Goal: Information Seeking & Learning: Compare options

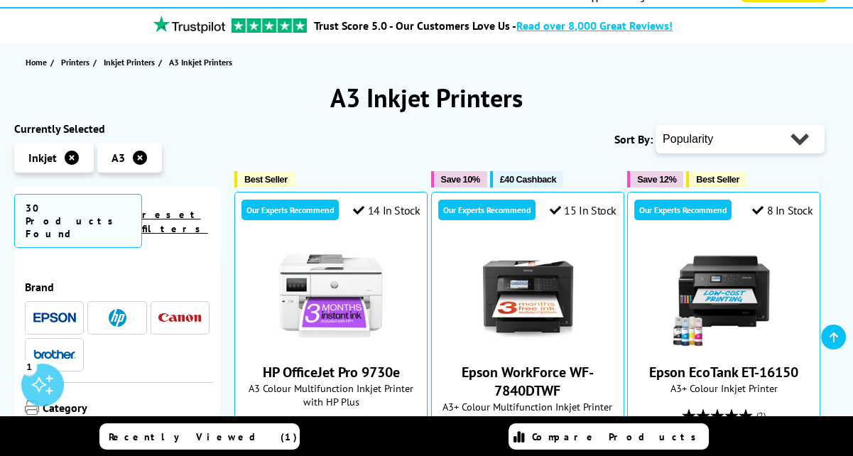
scroll to position [115, 0]
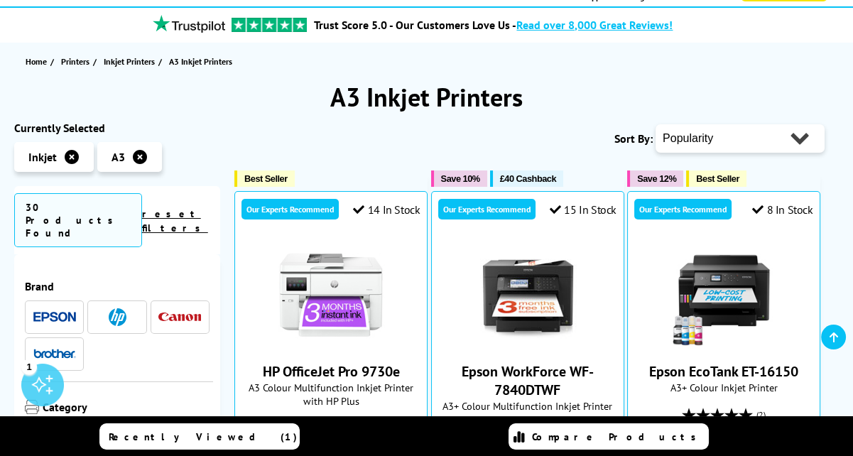
click at [797, 138] on select "Popularity Rating Price - Low to High Price - High to Low Running Costs - Low t…" at bounding box center [739, 138] width 169 height 28
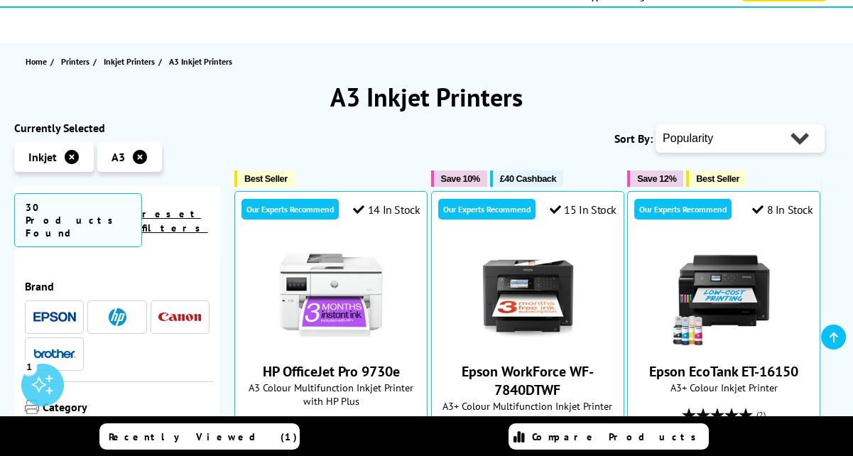
select select "Price Descending"
click at [655, 124] on select "Popularity Rating Price - Low to High Price - High to Low Running Costs - Low t…" at bounding box center [739, 138] width 169 height 28
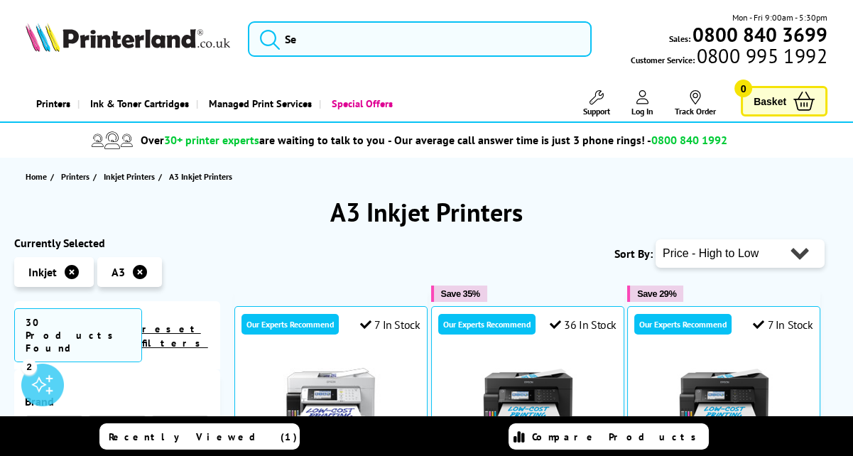
click at [799, 250] on select "Popularity Rating Price - Low to High Price - High to Low Running Costs - Low t…" at bounding box center [739, 253] width 169 height 28
select select "Price Ascending"
click at [655, 239] on select "Popularity Rating Price - Low to High Price - High to Low Running Costs - Low t…" at bounding box center [739, 253] width 169 height 28
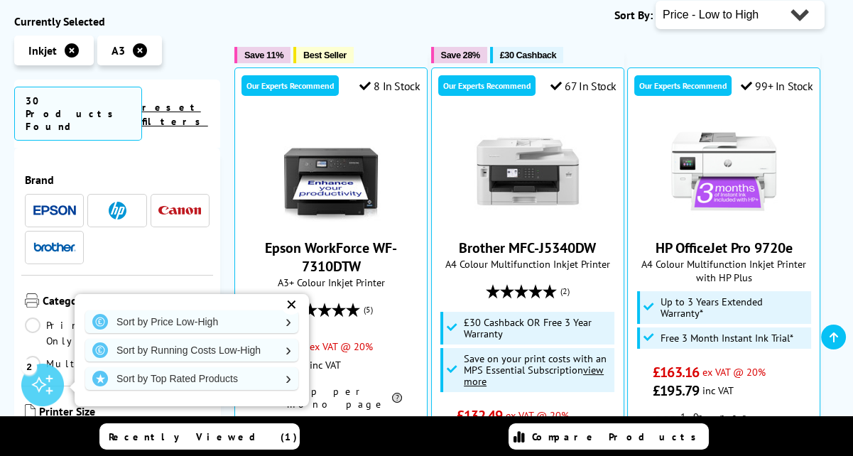
scroll to position [241, 0]
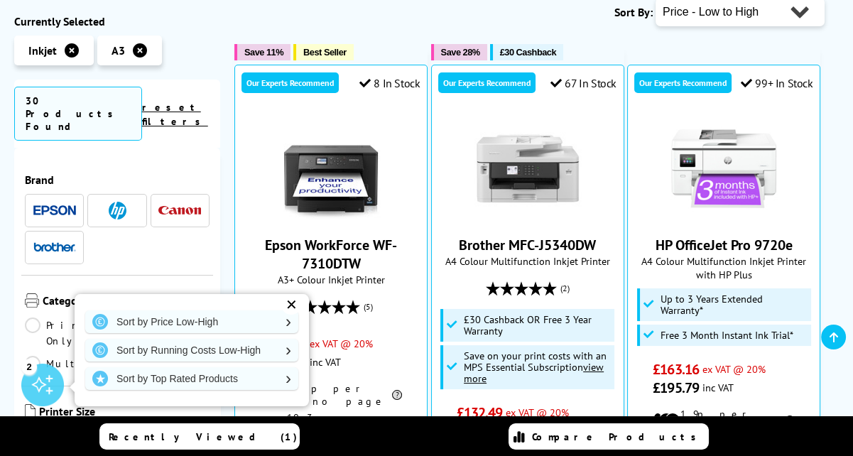
click at [291, 305] on div "✕" at bounding box center [291, 305] width 20 height 20
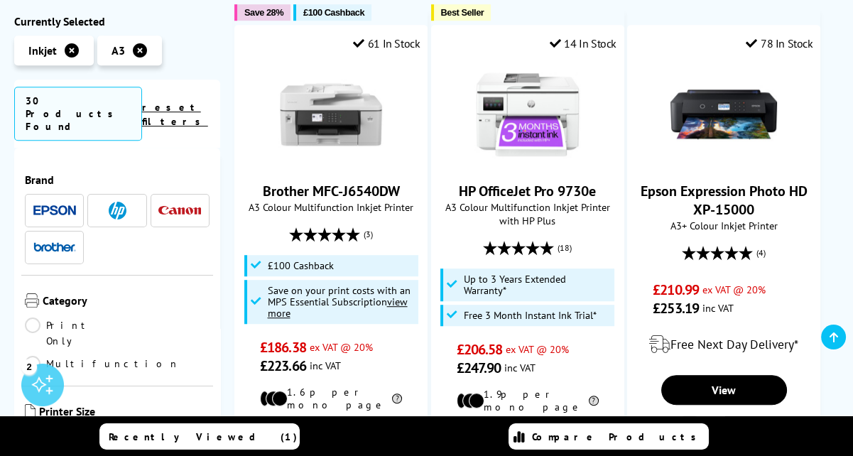
scroll to position [1504, 0]
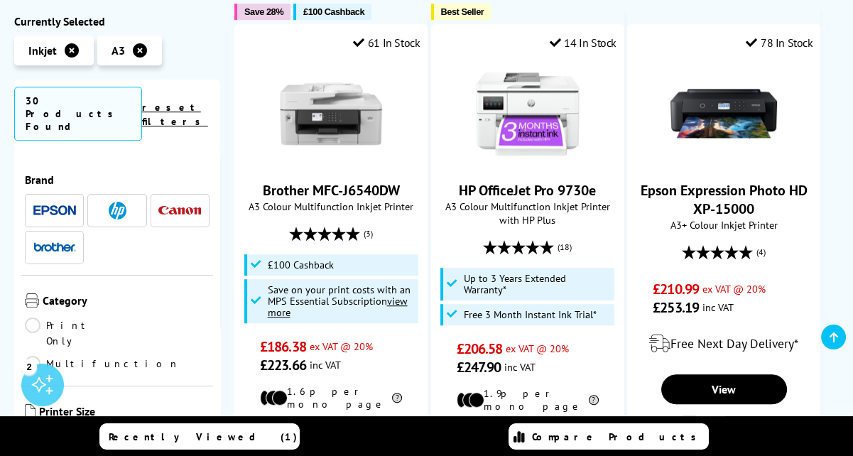
click at [731, 181] on link "Epson Expression Photo HD XP-15000" at bounding box center [723, 199] width 167 height 37
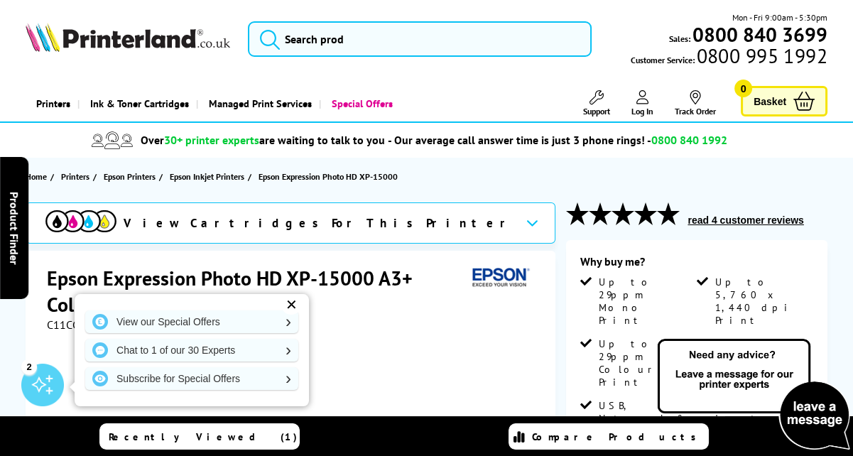
click at [287, 303] on div "✕" at bounding box center [291, 305] width 20 height 20
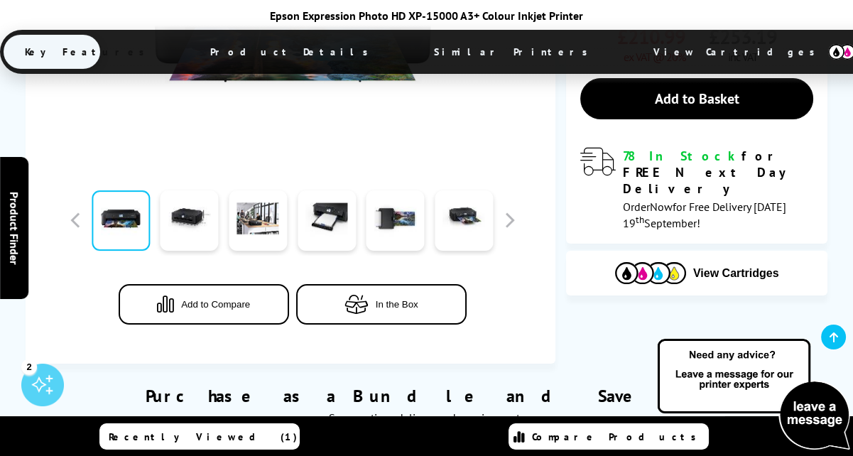
scroll to position [486, 0]
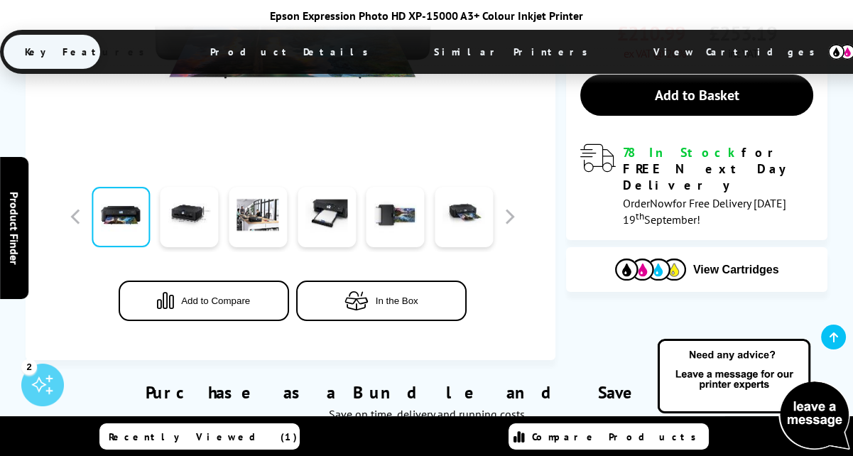
click at [389, 300] on span "In the Box" at bounding box center [397, 300] width 43 height 11
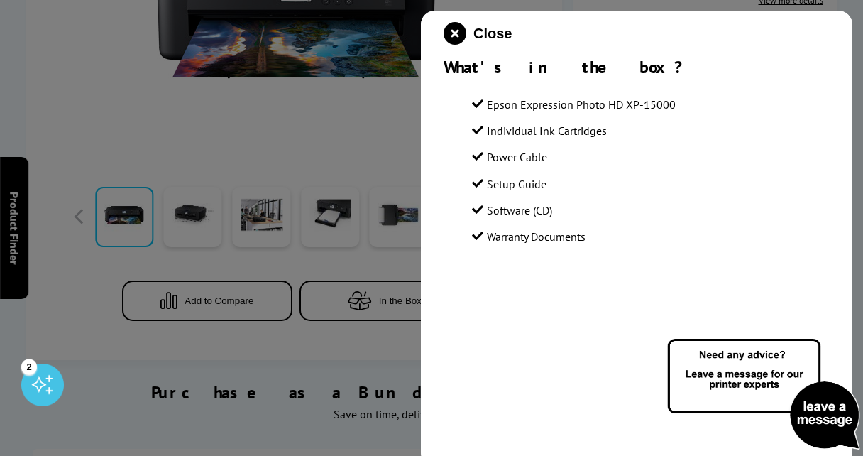
click at [388, 158] on div at bounding box center [431, 228] width 863 height 456
click at [398, 176] on div at bounding box center [431, 228] width 863 height 456
click at [451, 33] on icon "close modal" at bounding box center [455, 33] width 23 height 23
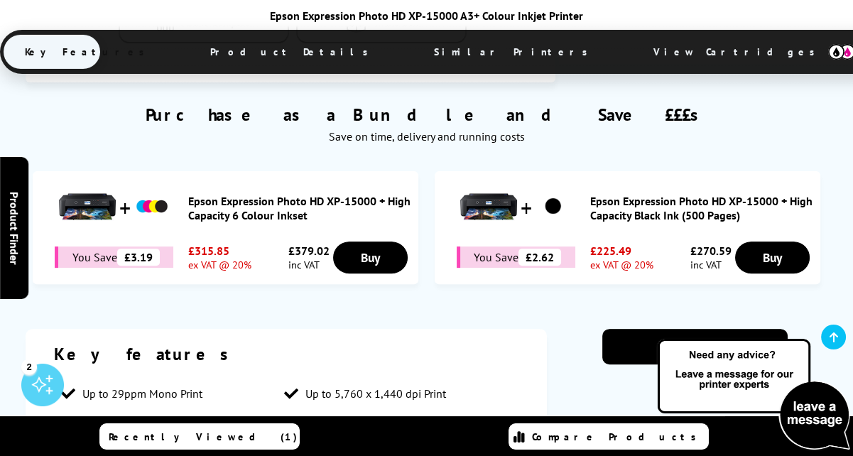
scroll to position [722, 0]
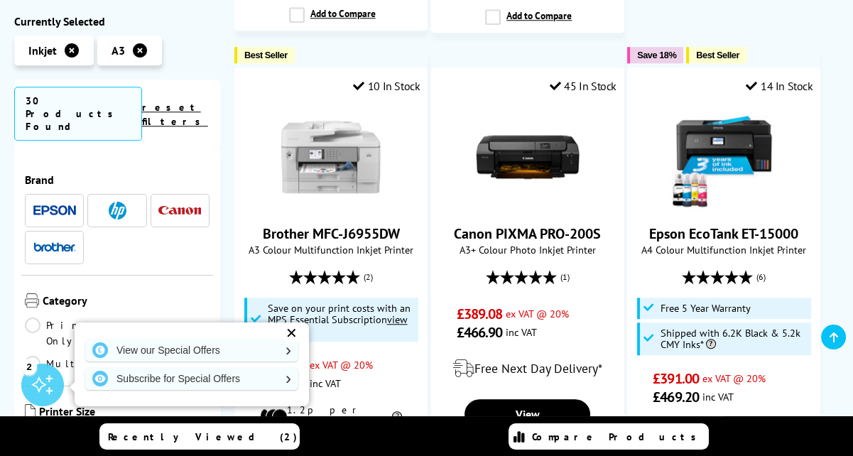
scroll to position [2019, 0]
